Goal: Information Seeking & Learning: Check status

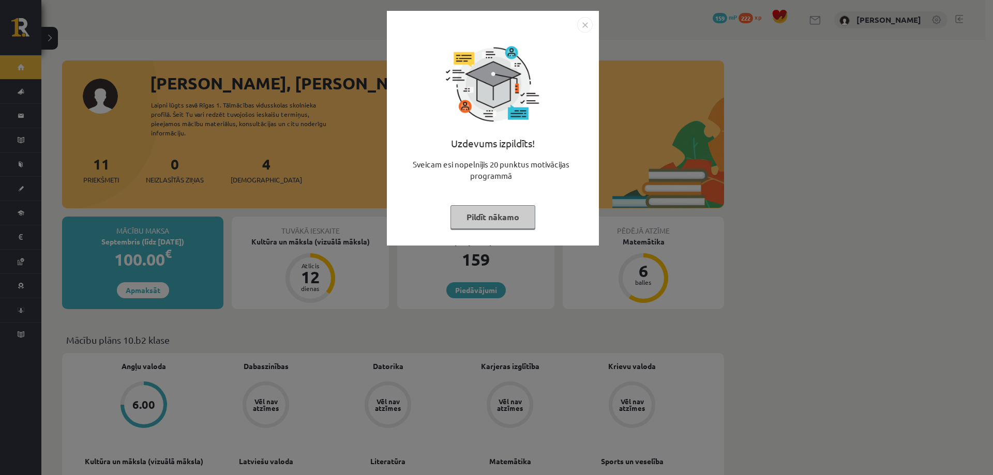
click at [508, 223] on button "Pildīt nākamo" at bounding box center [492, 217] width 85 height 24
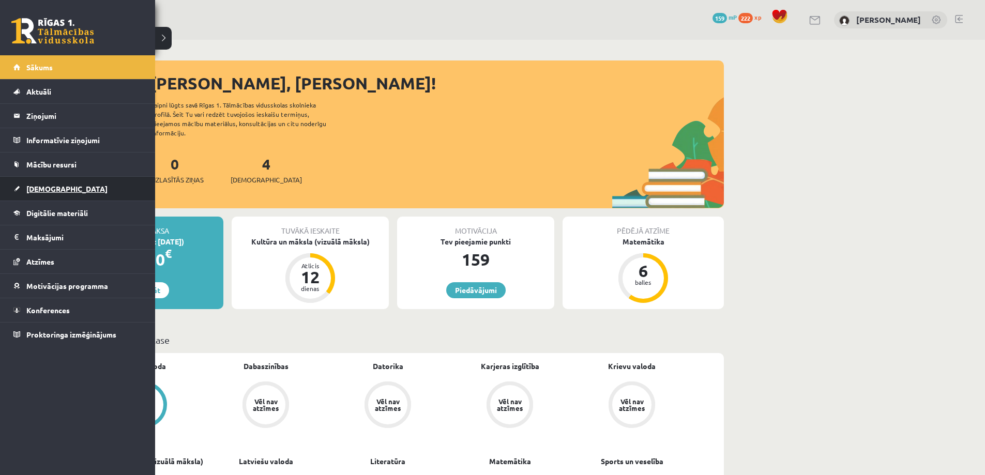
click at [36, 188] on span "[DEMOGRAPHIC_DATA]" at bounding box center [66, 188] width 81 height 9
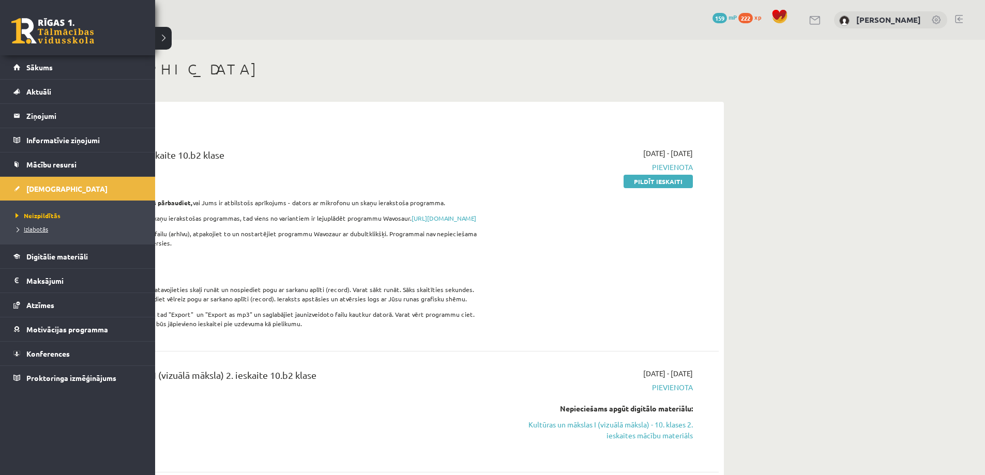
click at [35, 231] on span "Izlabotās" at bounding box center [30, 229] width 35 height 8
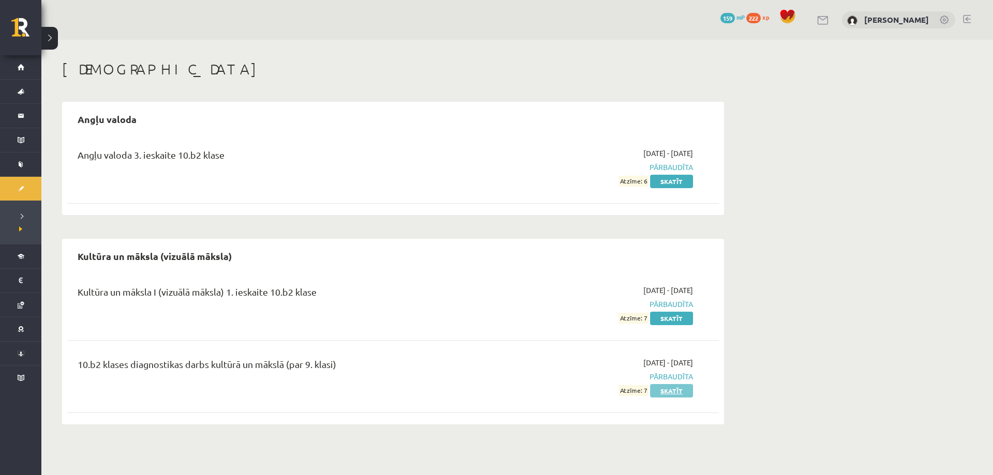
click at [682, 393] on link "Skatīt" at bounding box center [671, 390] width 43 height 13
click at [664, 321] on link "Skatīt" at bounding box center [671, 318] width 43 height 13
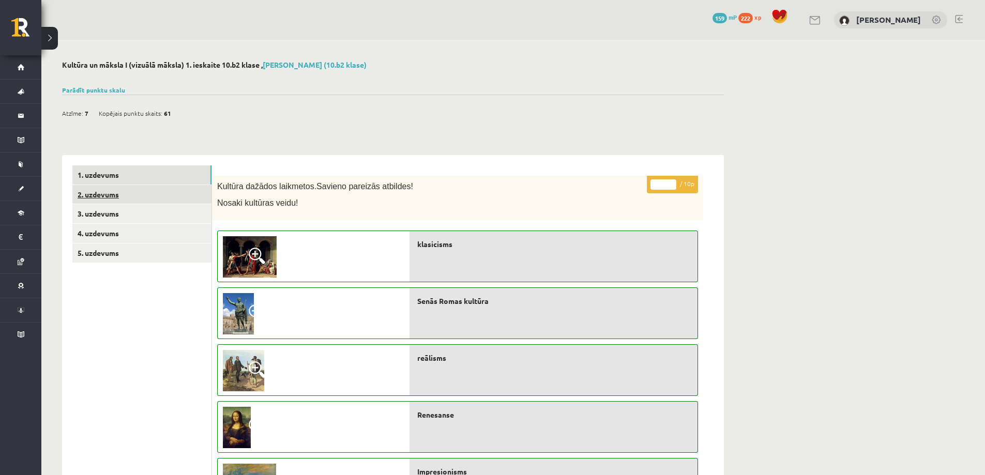
click at [105, 191] on link "2. uzdevums" at bounding box center [141, 194] width 139 height 19
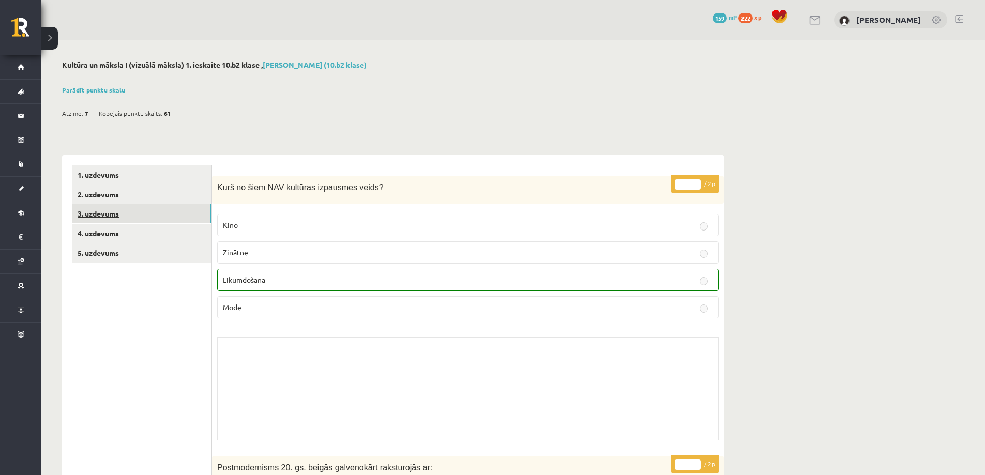
click at [122, 217] on link "3. uzdevums" at bounding box center [141, 213] width 139 height 19
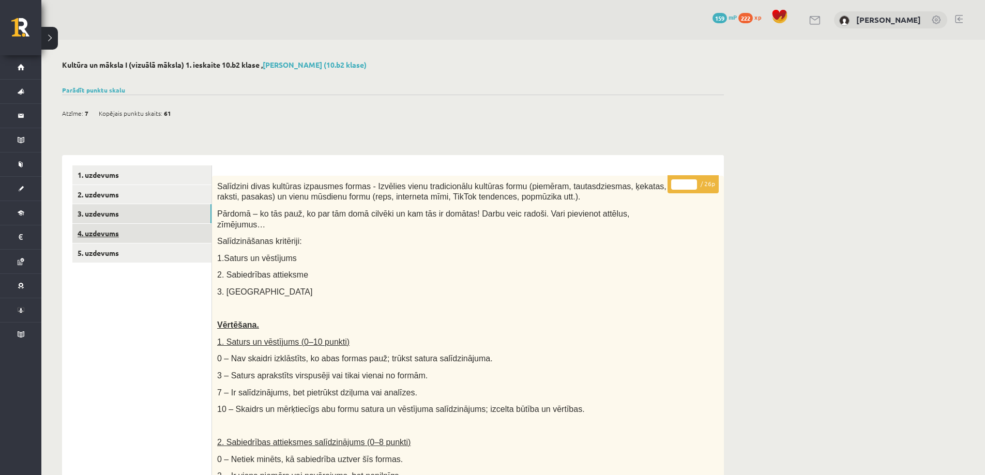
click at [104, 229] on link "4. uzdevums" at bounding box center [141, 233] width 139 height 19
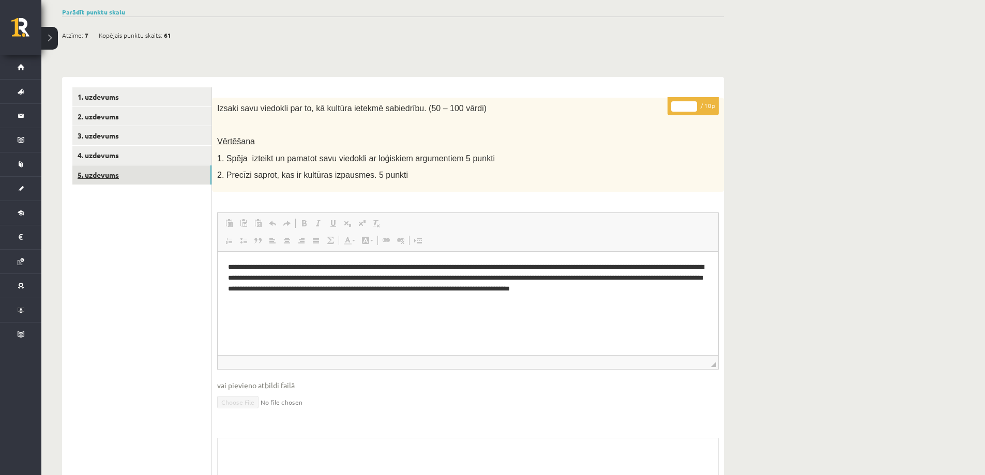
click at [99, 176] on link "5. uzdevums" at bounding box center [141, 174] width 139 height 19
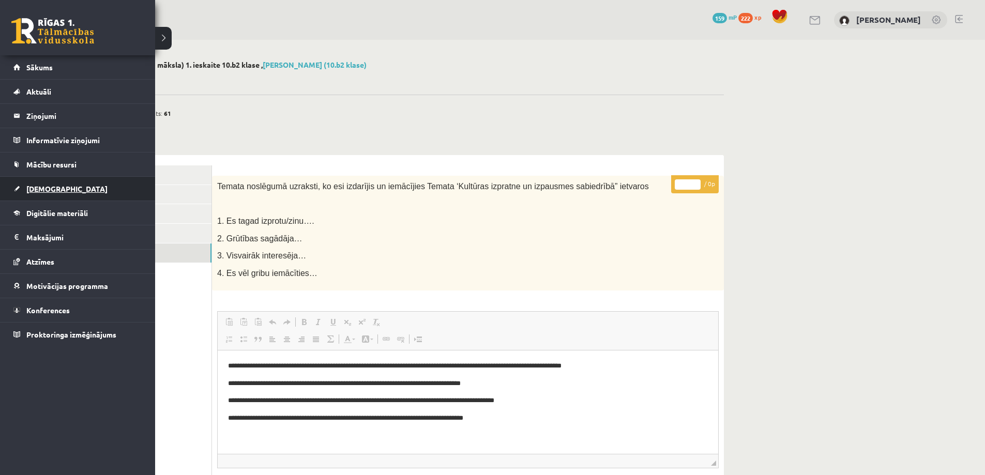
click at [44, 194] on link "[DEMOGRAPHIC_DATA]" at bounding box center [77, 189] width 129 height 24
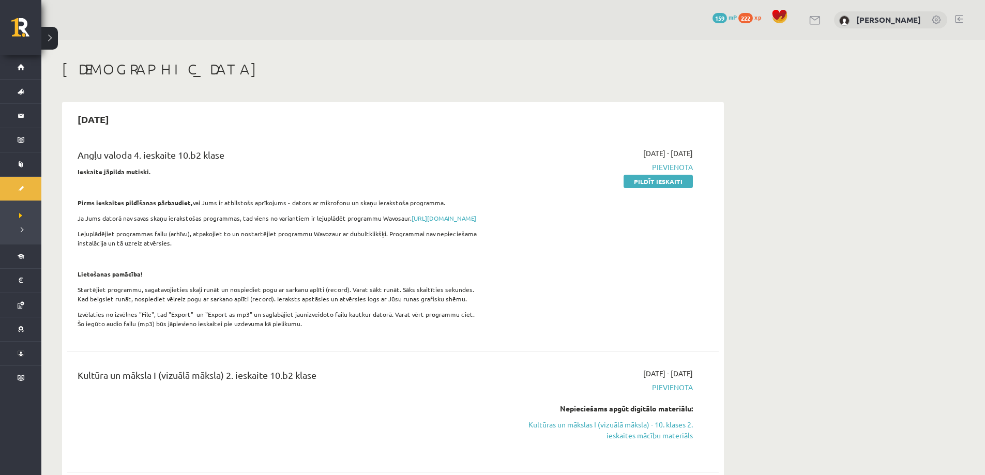
drag, startPoint x: 329, startPoint y: 267, endPoint x: 603, endPoint y: 202, distance: 281.7
click at [493, 219] on div "Angļu valoda 4. ieskaite 10.b2 klase Ieskaite jāpilda mutiski. Pirms ieskaites …" at bounding box center [393, 429] width 652 height 583
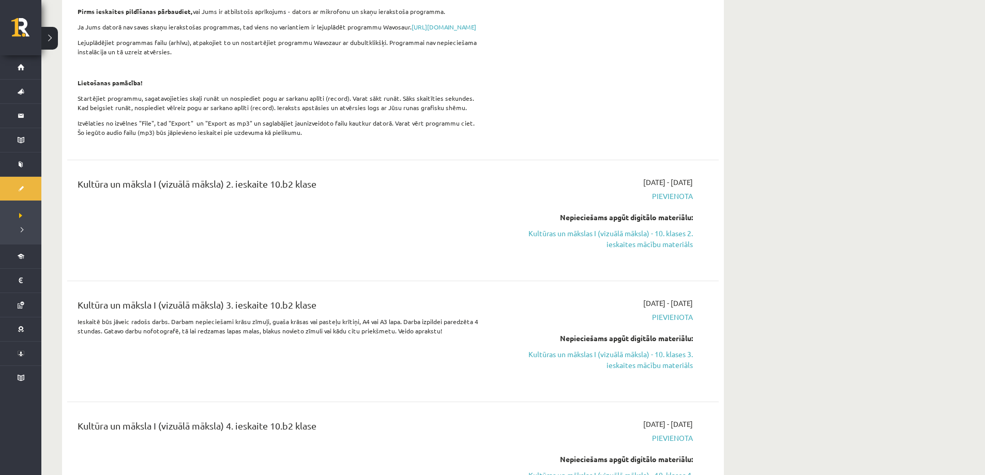
scroll to position [207, 0]
